Goal: Communication & Community: Answer question/provide support

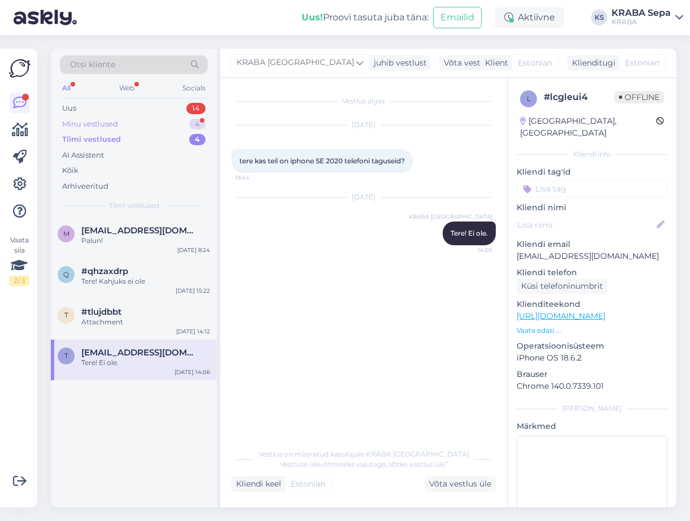
click at [183, 118] on div "Minu vestlused 4" at bounding box center [134, 124] width 148 height 16
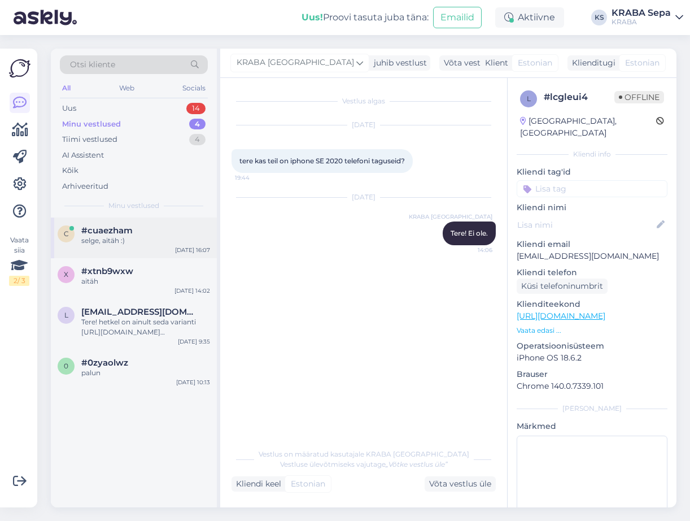
click at [145, 235] on div "#cuaezham" at bounding box center [145, 230] width 129 height 10
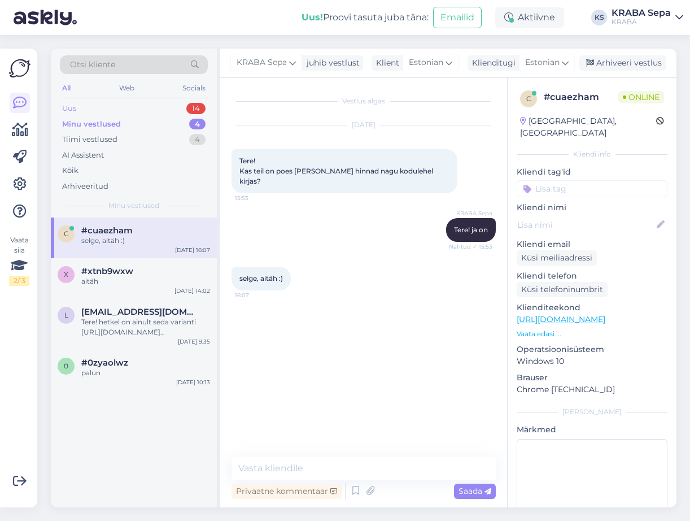
click at [164, 103] on div "Uus 14" at bounding box center [134, 109] width 148 height 16
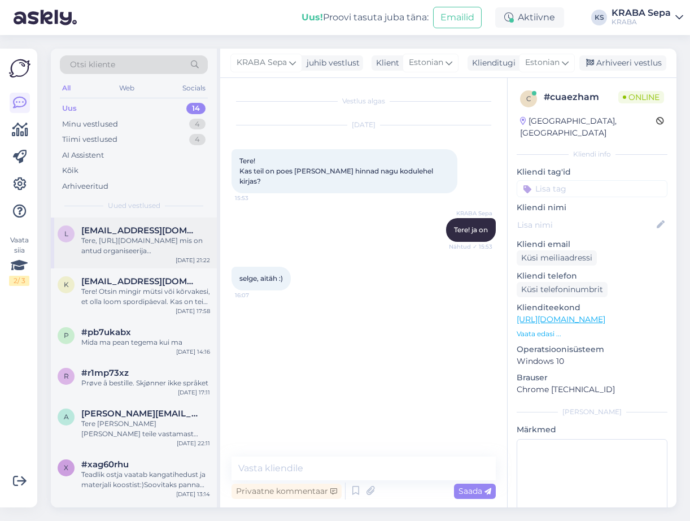
click at [142, 232] on span "[EMAIL_ADDRESS][DOMAIN_NAME]" at bounding box center [139, 230] width 117 height 10
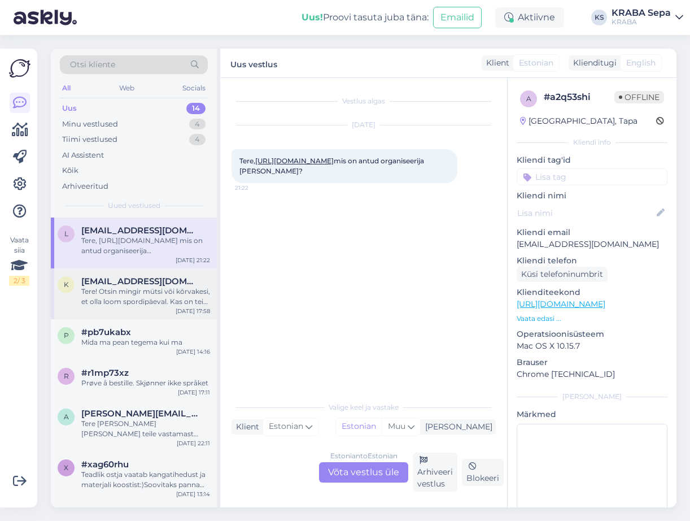
click at [153, 272] on div "k [EMAIL_ADDRESS][DOMAIN_NAME] Tere! Otsin mingir mütsi või kõrvakesi, et olla …" at bounding box center [134, 293] width 166 height 51
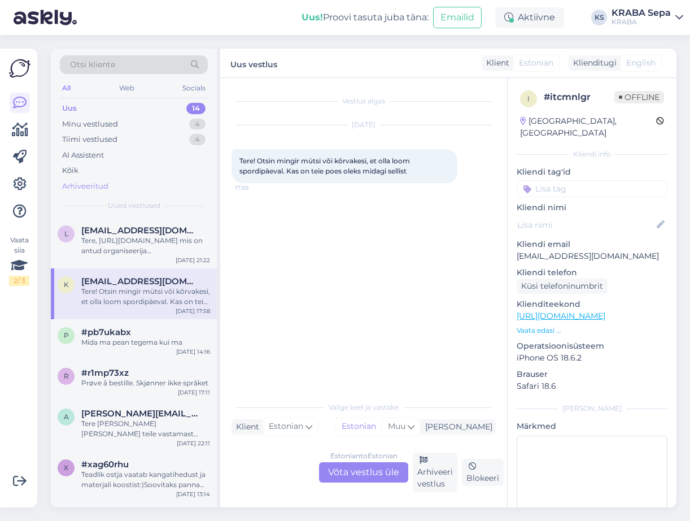
drag, startPoint x: 160, startPoint y: 235, endPoint x: 171, endPoint y: 186, distance: 49.6
click at [162, 234] on span "[EMAIL_ADDRESS][DOMAIN_NAME]" at bounding box center [139, 230] width 117 height 10
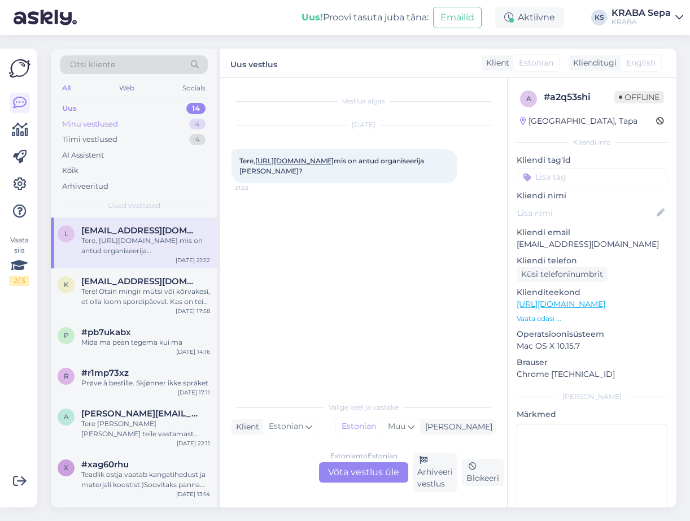
click at [168, 120] on div "Minu vestlused 4" at bounding box center [134, 124] width 148 height 16
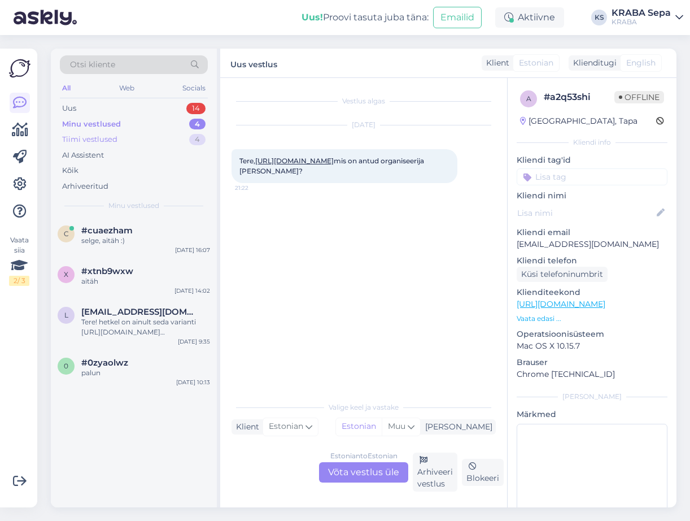
click at [166, 136] on div "Tiimi vestlused 4" at bounding box center [134, 140] width 148 height 16
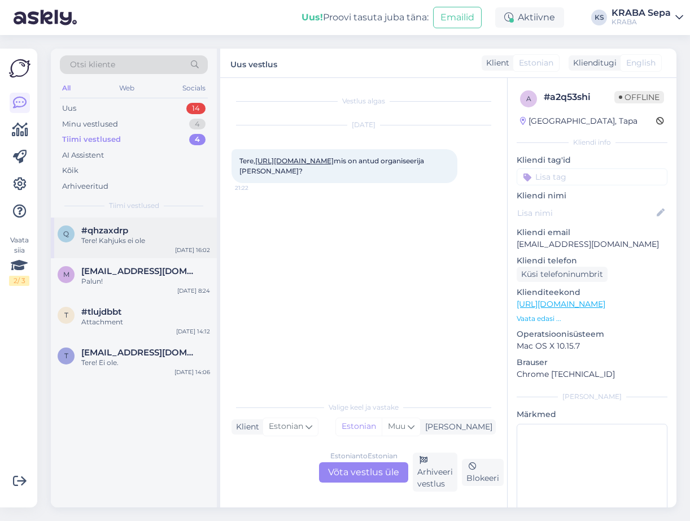
click at [169, 234] on div "#qhzaxdrp" at bounding box center [145, 230] width 129 height 10
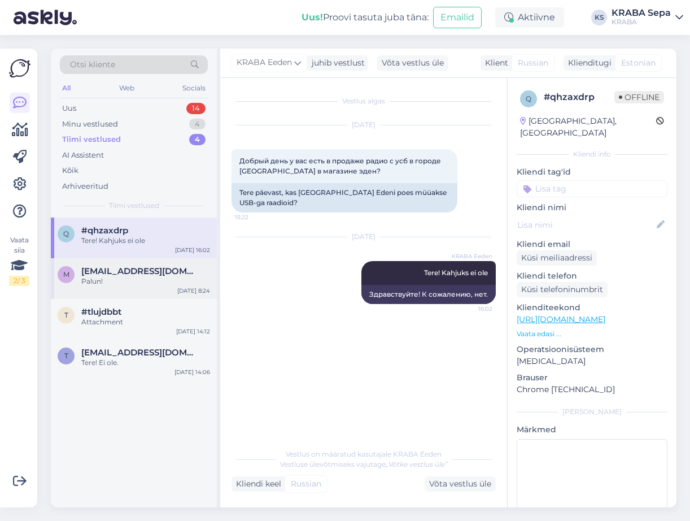
click at [163, 281] on div "Palun!" at bounding box center [145, 281] width 129 height 10
